Goal: Task Accomplishment & Management: Use online tool/utility

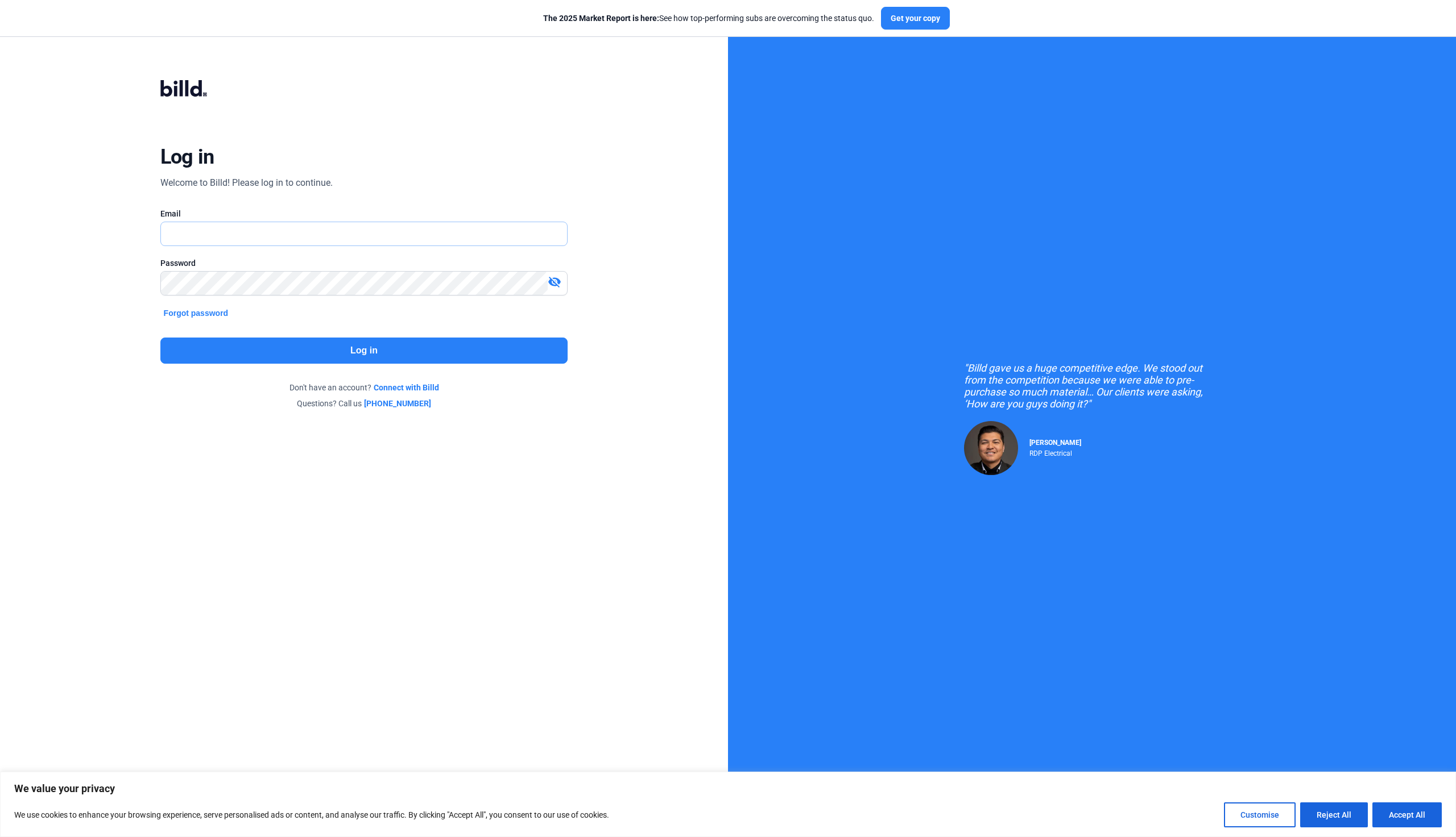
click at [266, 242] on input "text" at bounding box center [357, 234] width 394 height 24
click at [295, 622] on div at bounding box center [364, 649] width 728 height 319
click at [0, 826] on nordpass-portal at bounding box center [0, 826] width 0 height 0
type input "[EMAIL_ADDRESS][DOMAIN_NAME]"
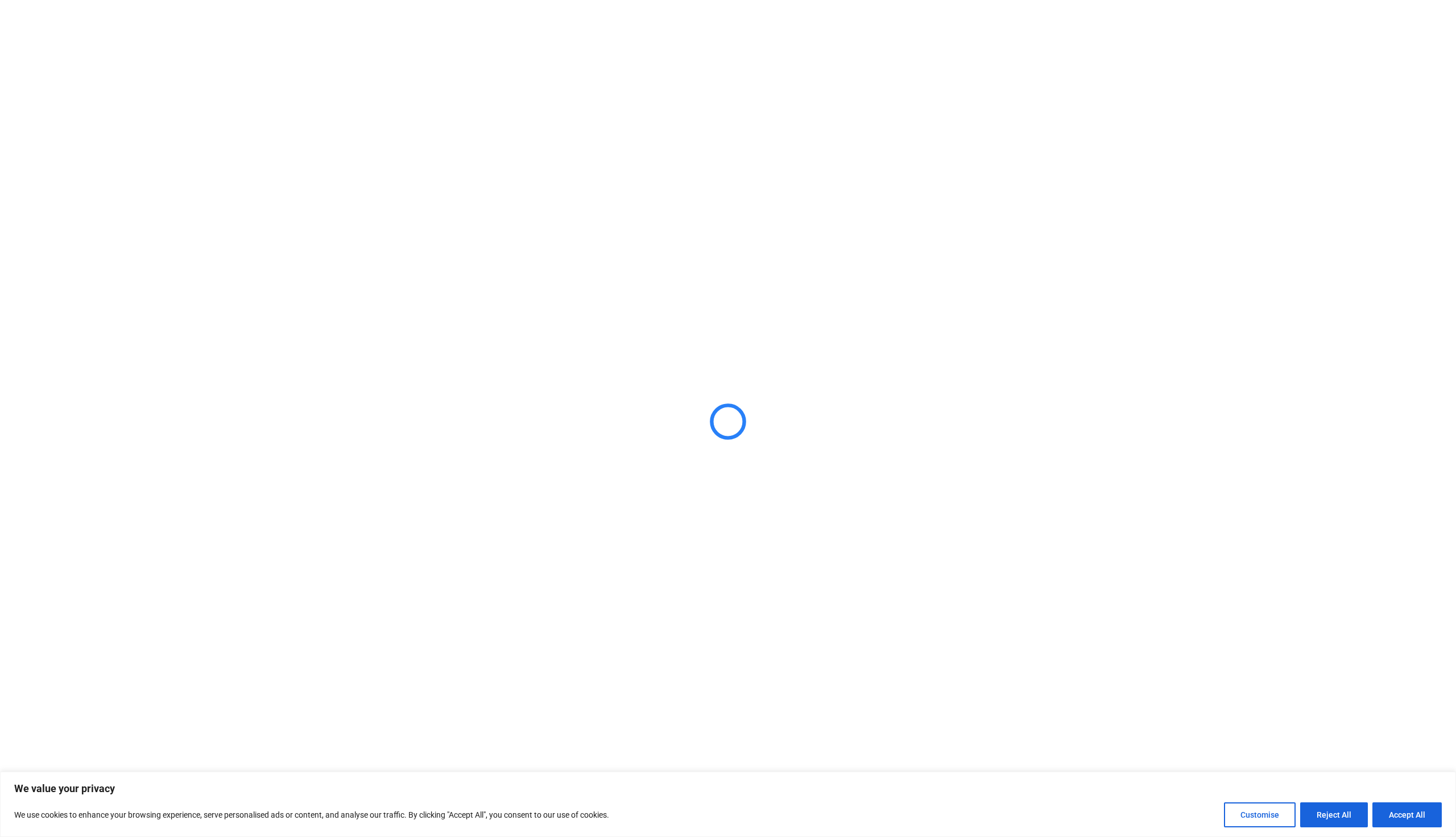
drag, startPoint x: 1401, startPoint y: 808, endPoint x: 1402, endPoint y: 822, distance: 14.0
click at [1404, 824] on button "Accept All" at bounding box center [1407, 815] width 70 height 25
checkbox input "true"
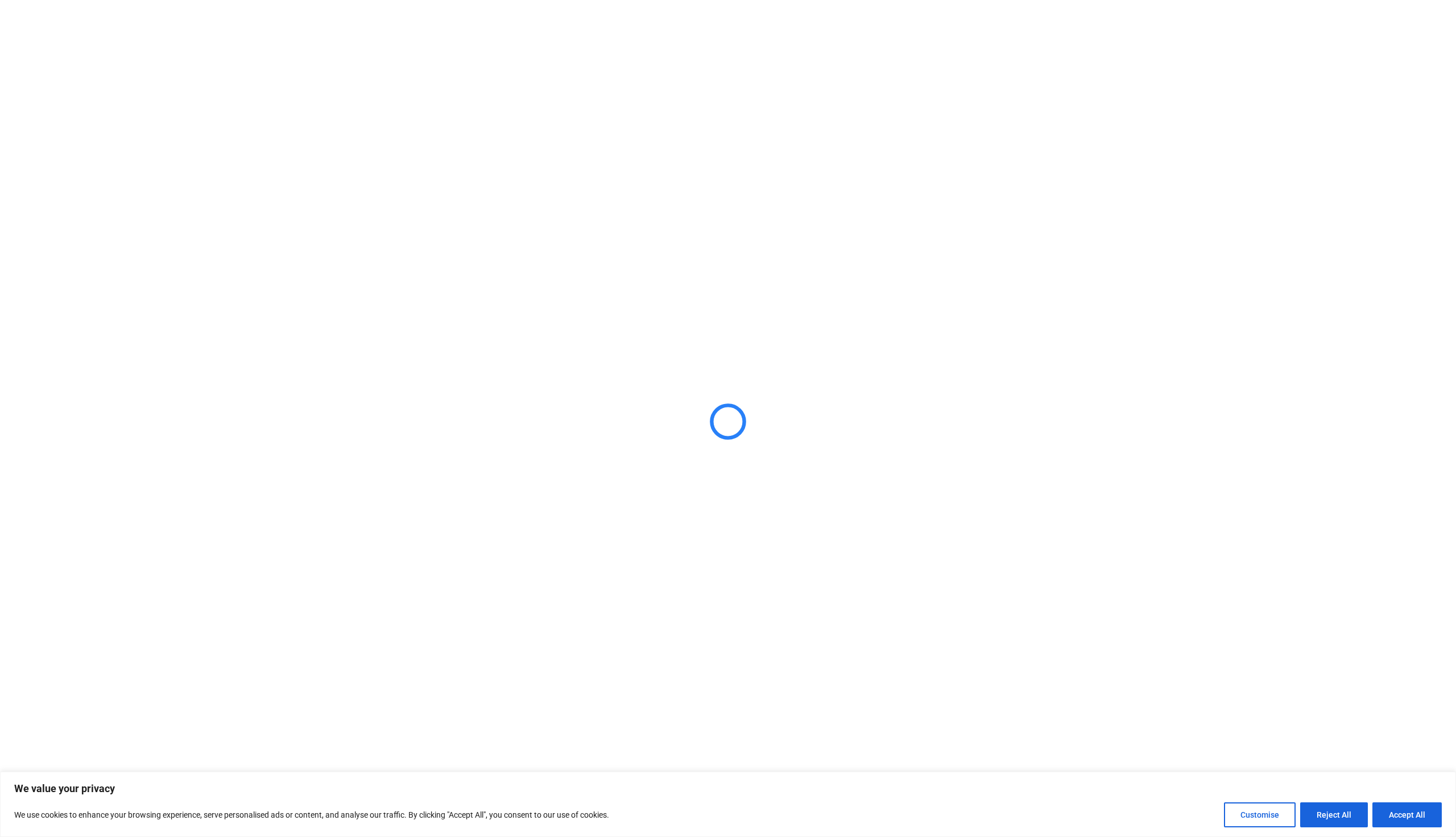
checkbox input "true"
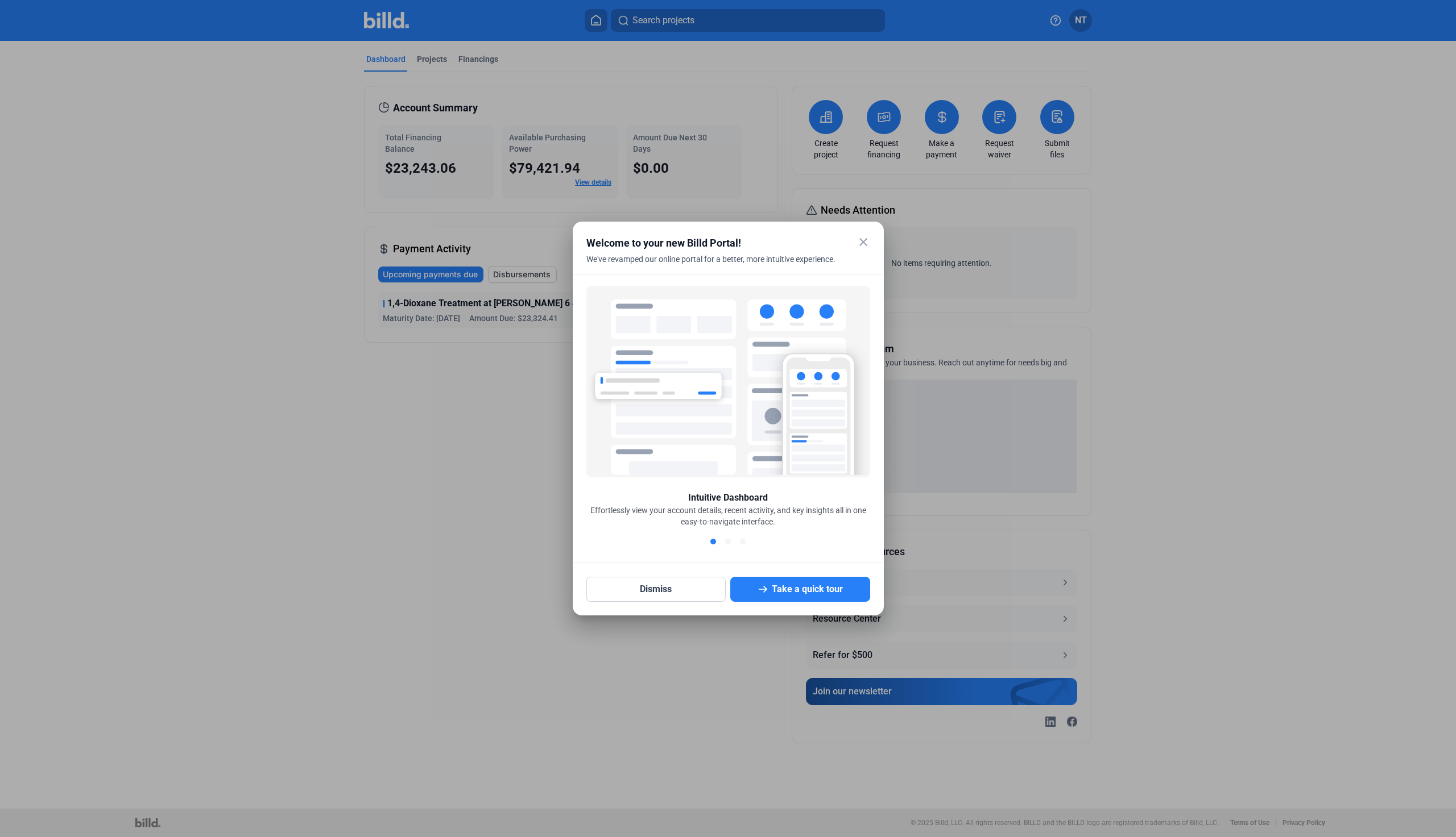
click at [862, 244] on mat-icon "close" at bounding box center [863, 242] width 14 height 14
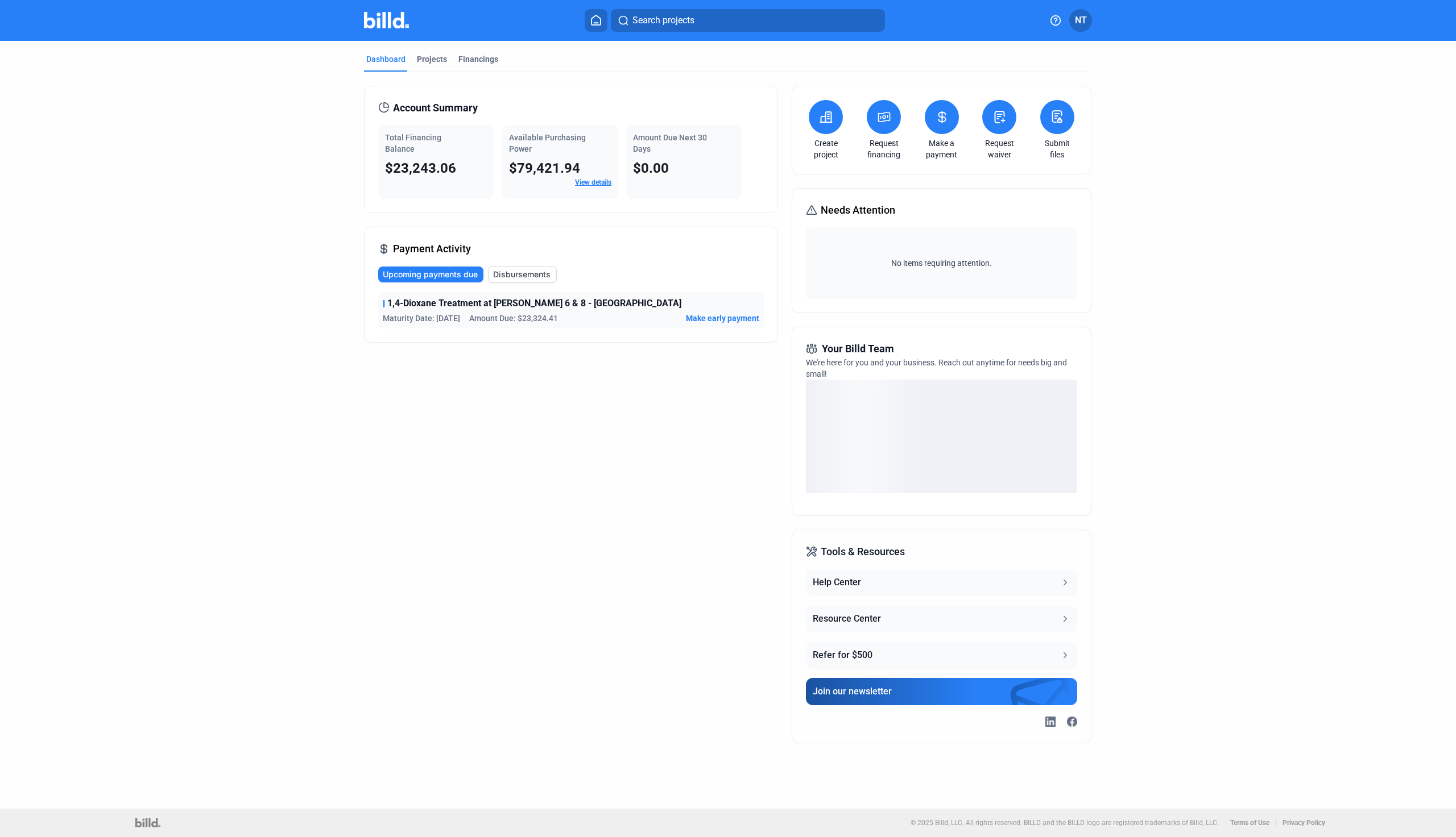
click at [1053, 113] on icon at bounding box center [1057, 116] width 9 height 11
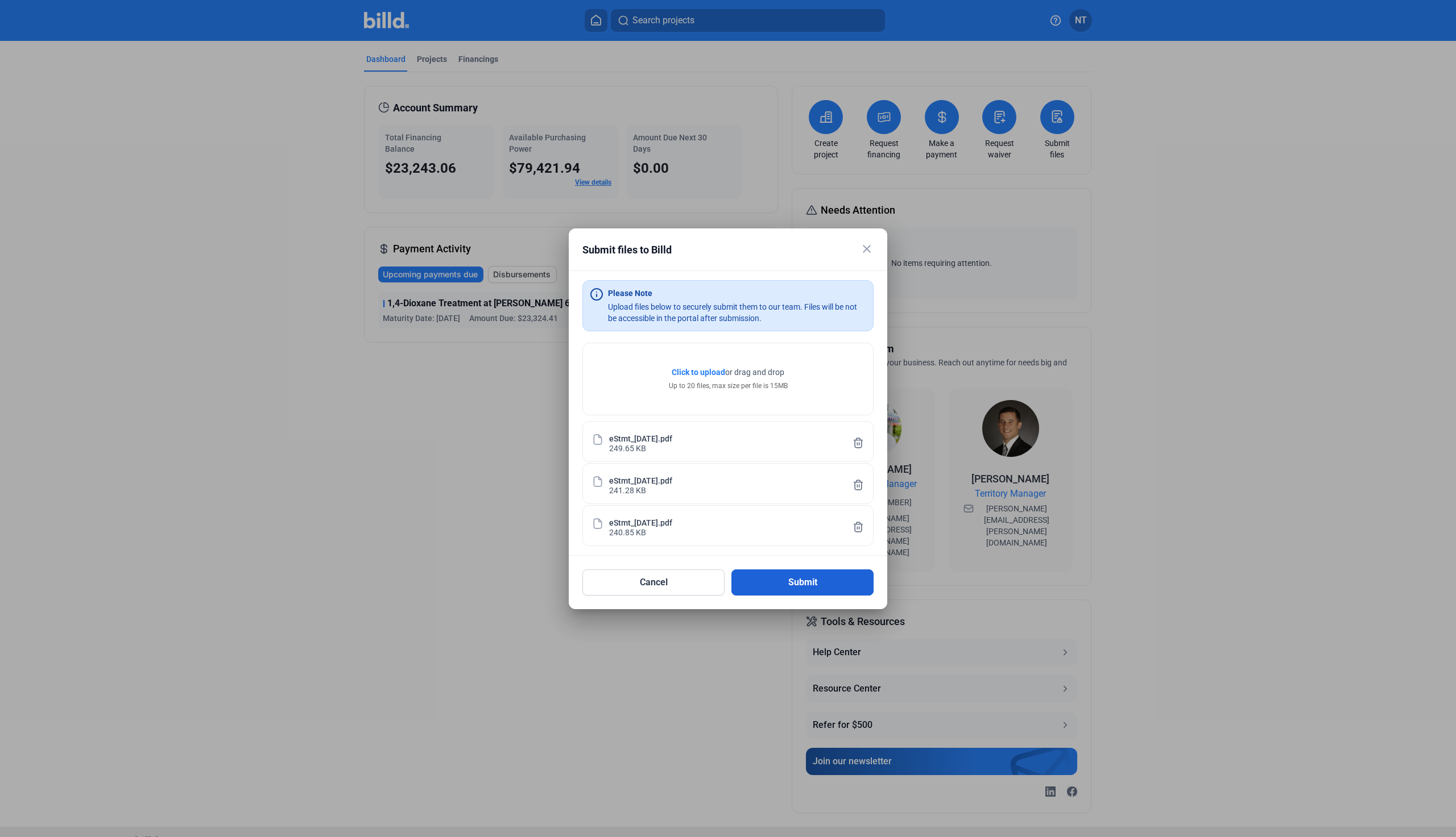
click at [776, 578] on button "Submit" at bounding box center [802, 583] width 142 height 26
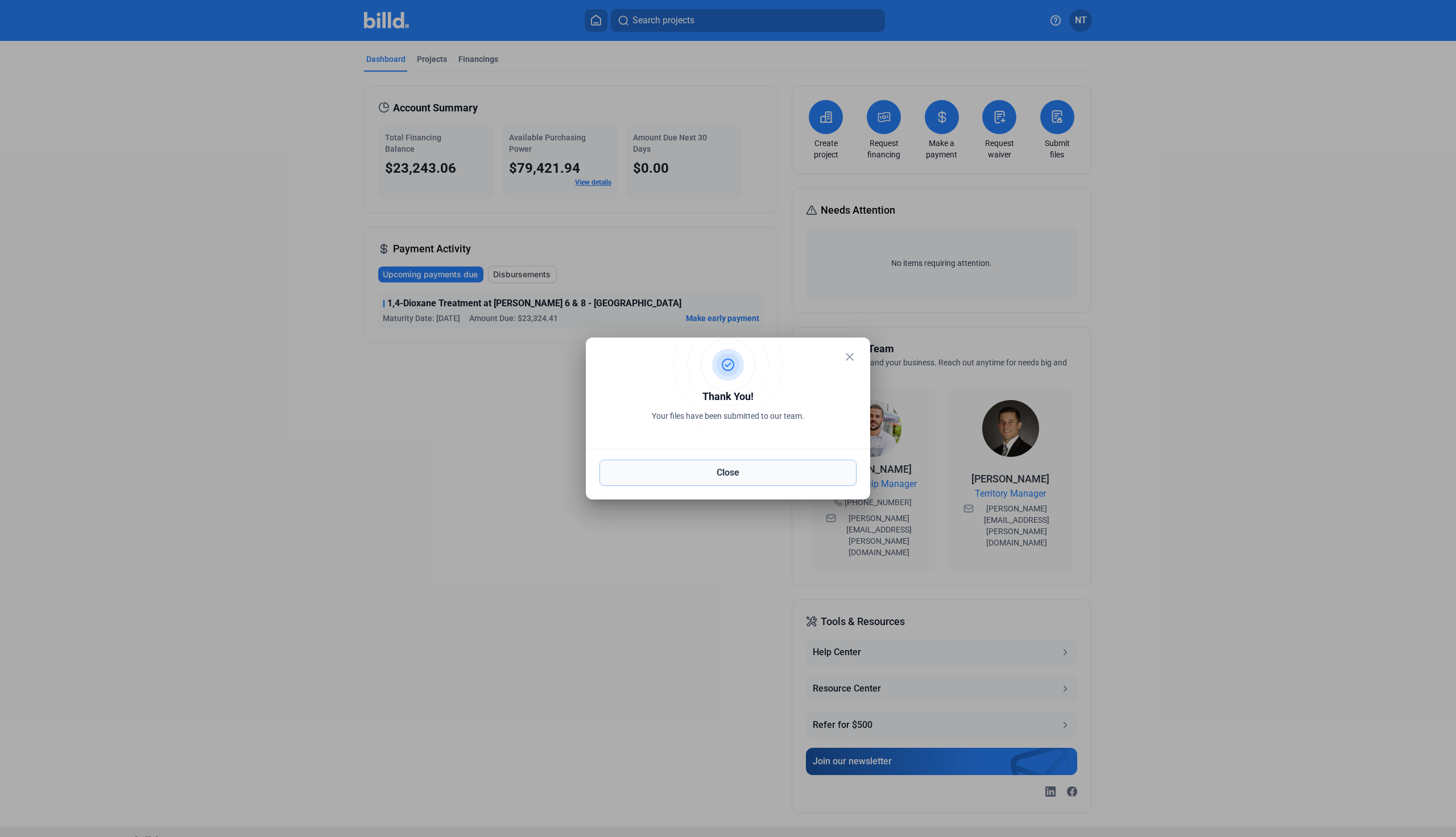
click at [690, 476] on button "Close" at bounding box center [728, 473] width 257 height 26
